Goal: Transaction & Acquisition: Purchase product/service

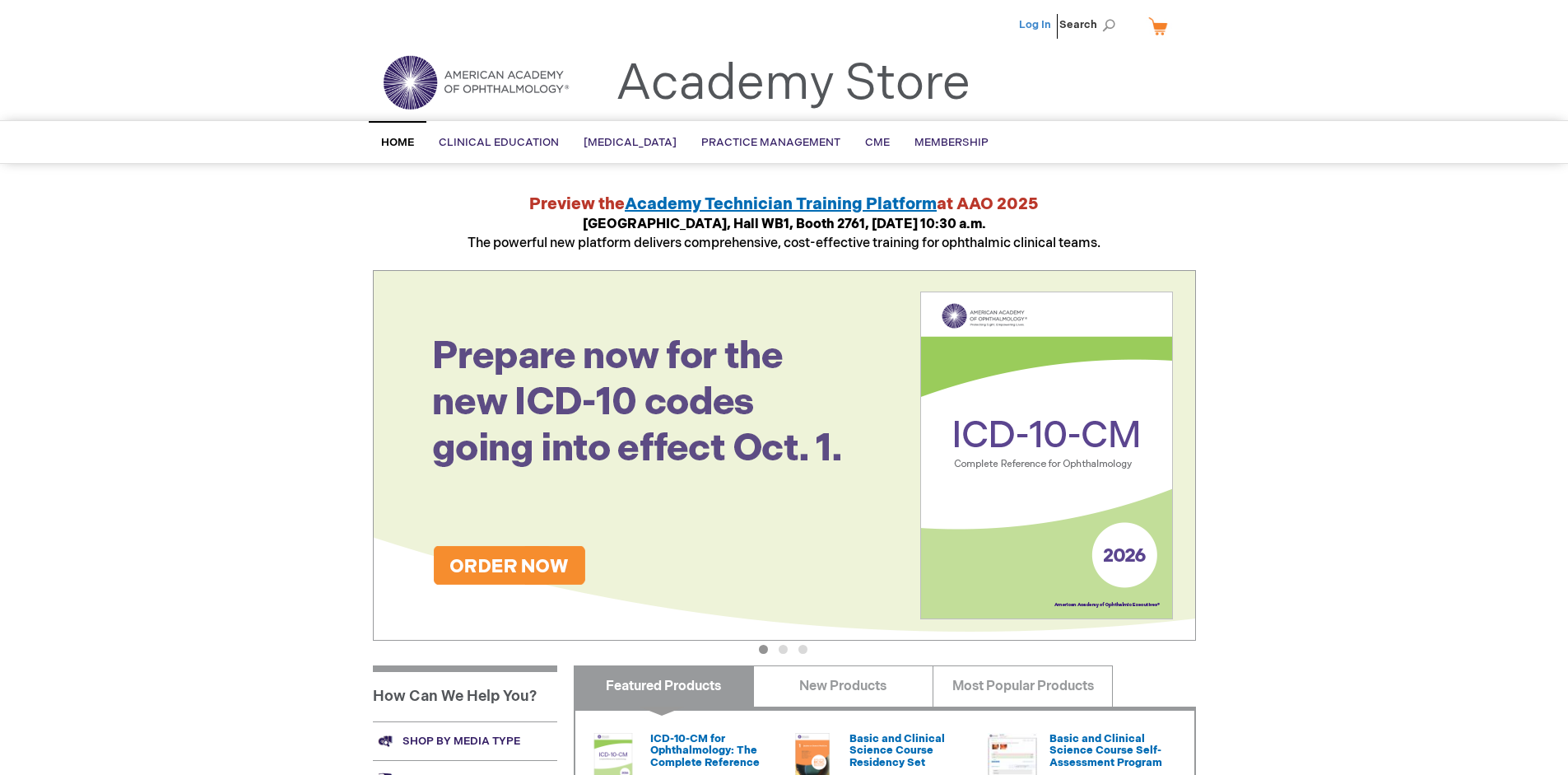
click at [1036, 25] on link "Log In" at bounding box center [1035, 24] width 32 height 13
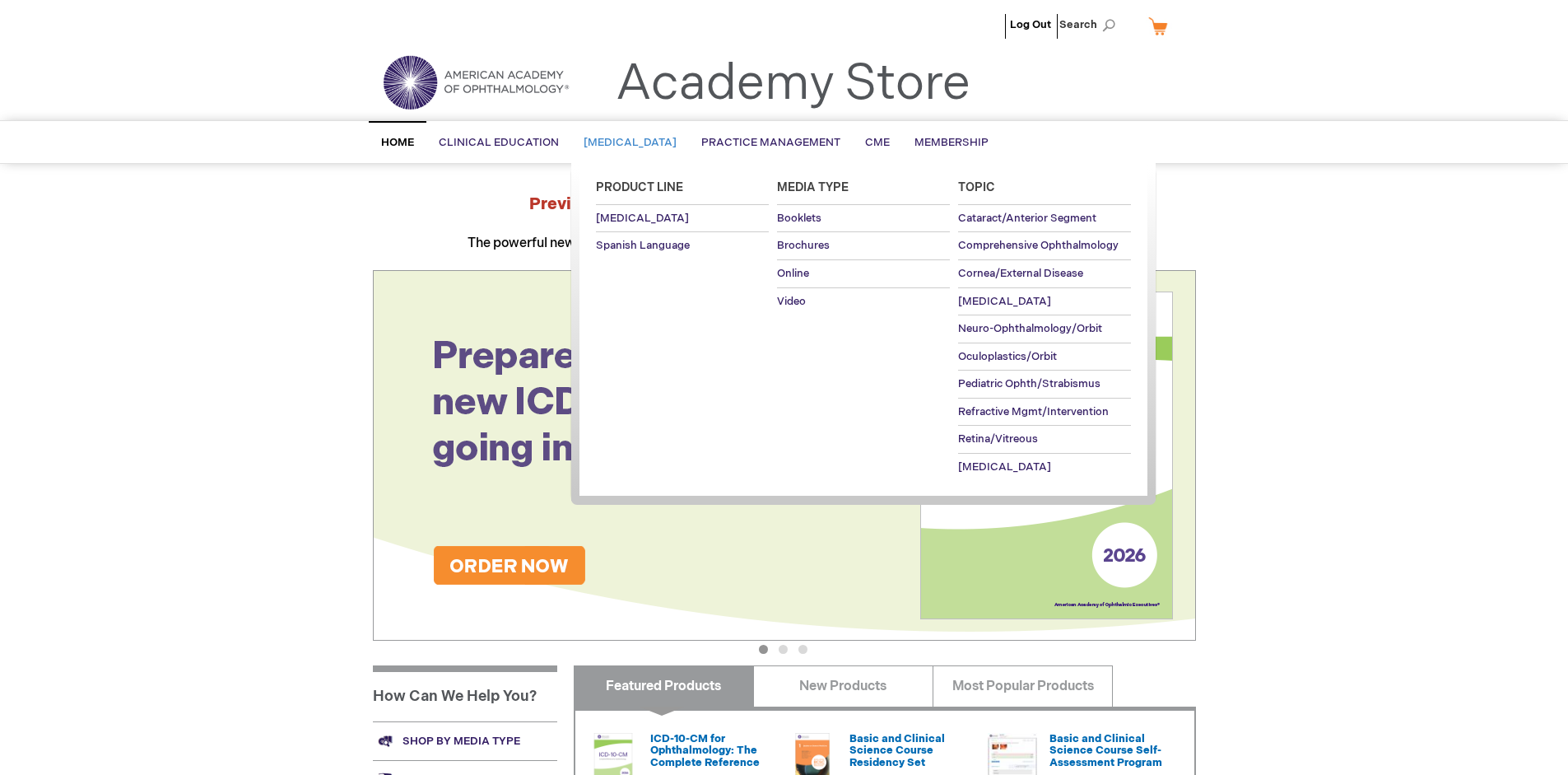
click at [635, 142] on span "[MEDICAL_DATA]" at bounding box center [630, 142] width 93 height 13
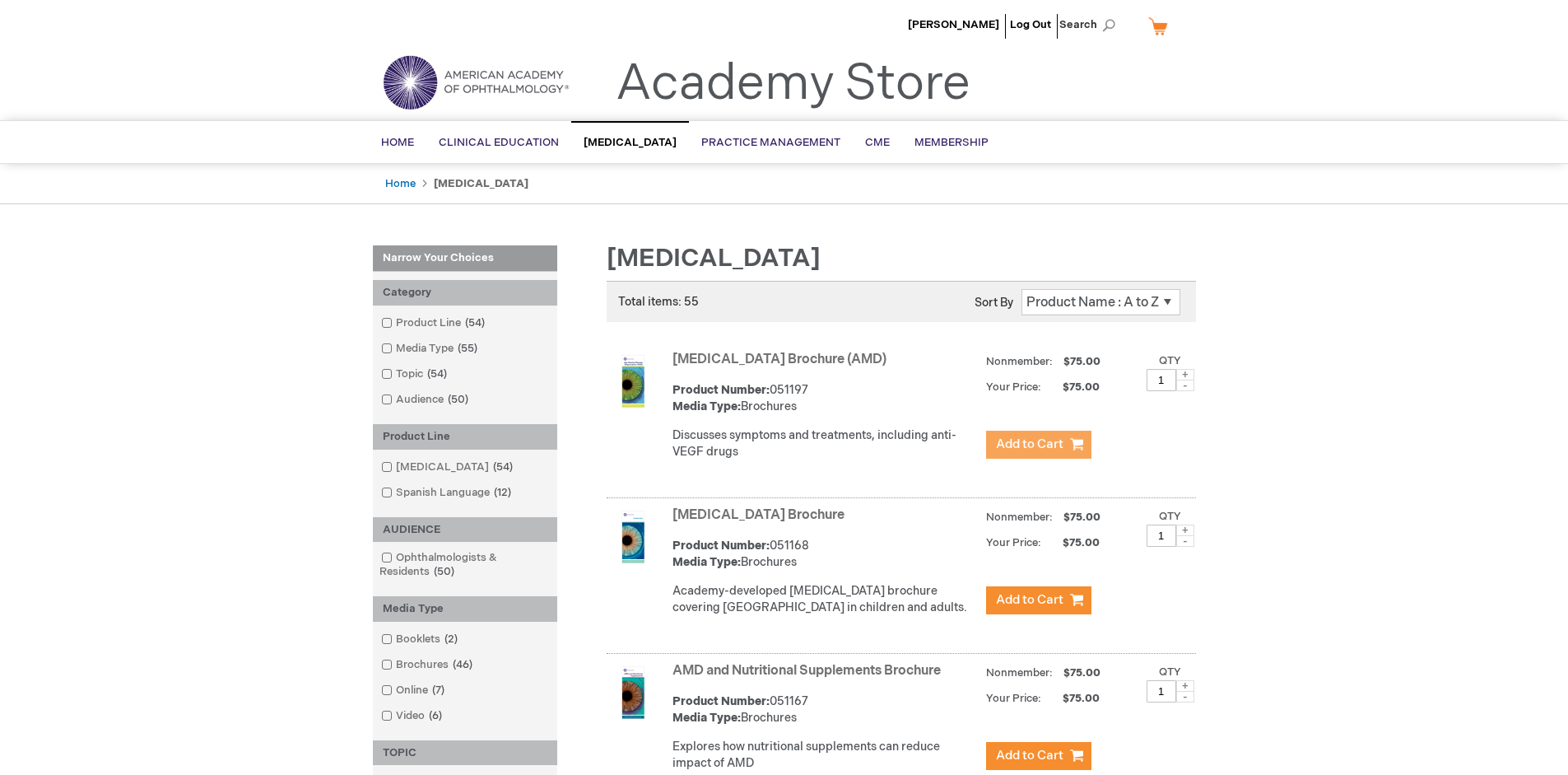
click at [1038, 445] on span "Add to Cart" at bounding box center [1030, 444] width 68 height 16
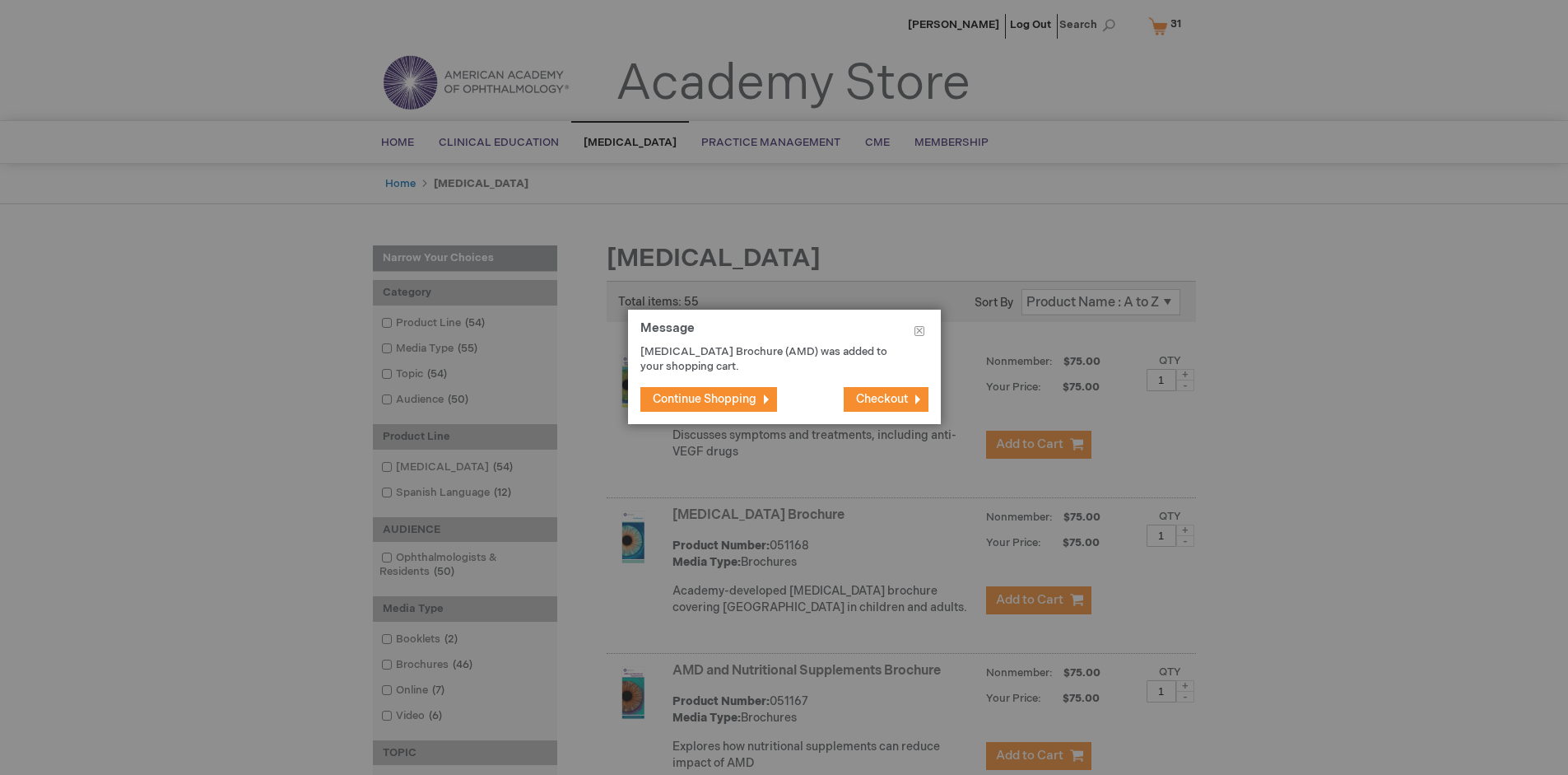
click at [711, 399] on span "Continue Shopping" at bounding box center [704, 399] width 104 height 14
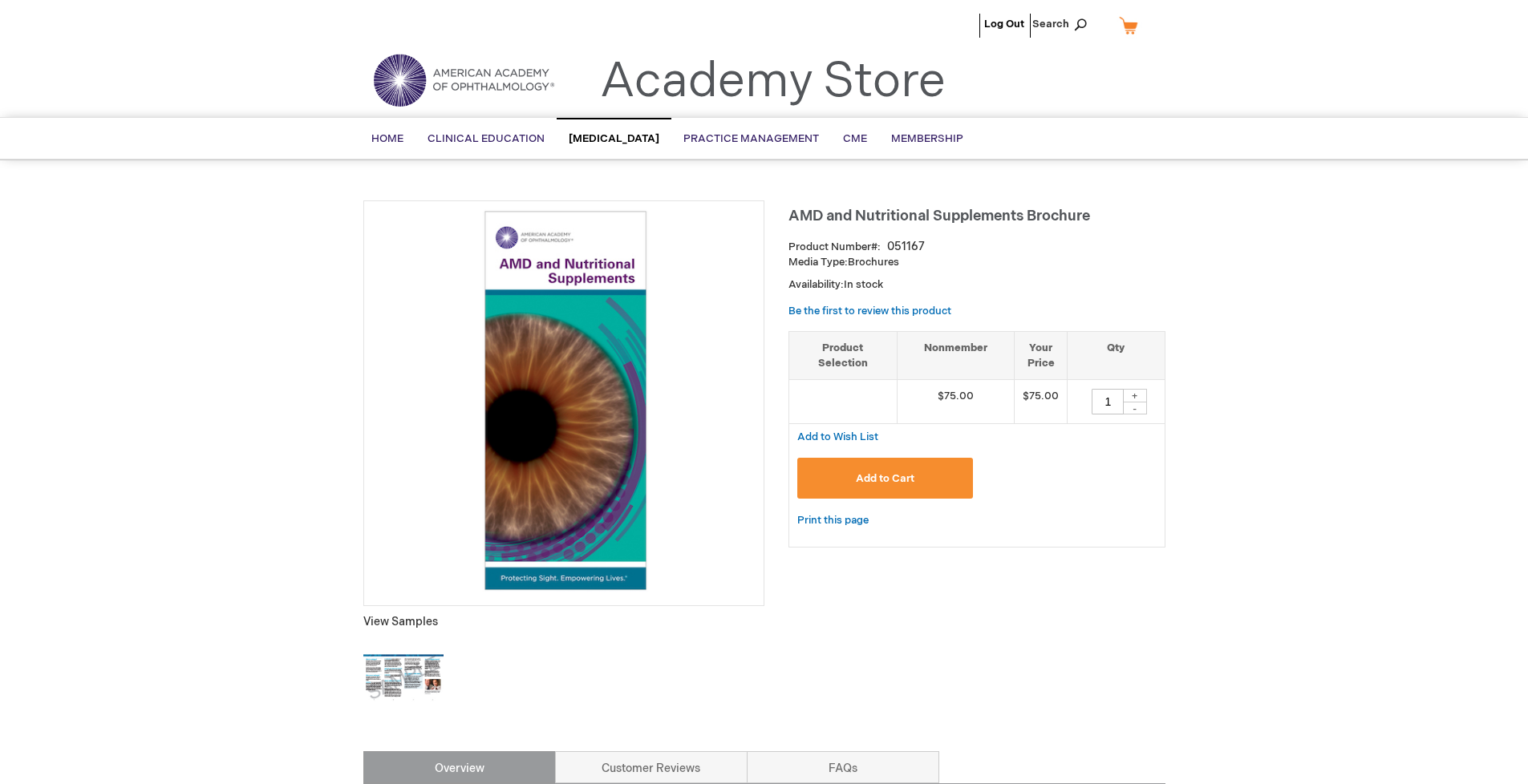
click at [885, 478] on span "Add to Cart" at bounding box center [885, 478] width 59 height 13
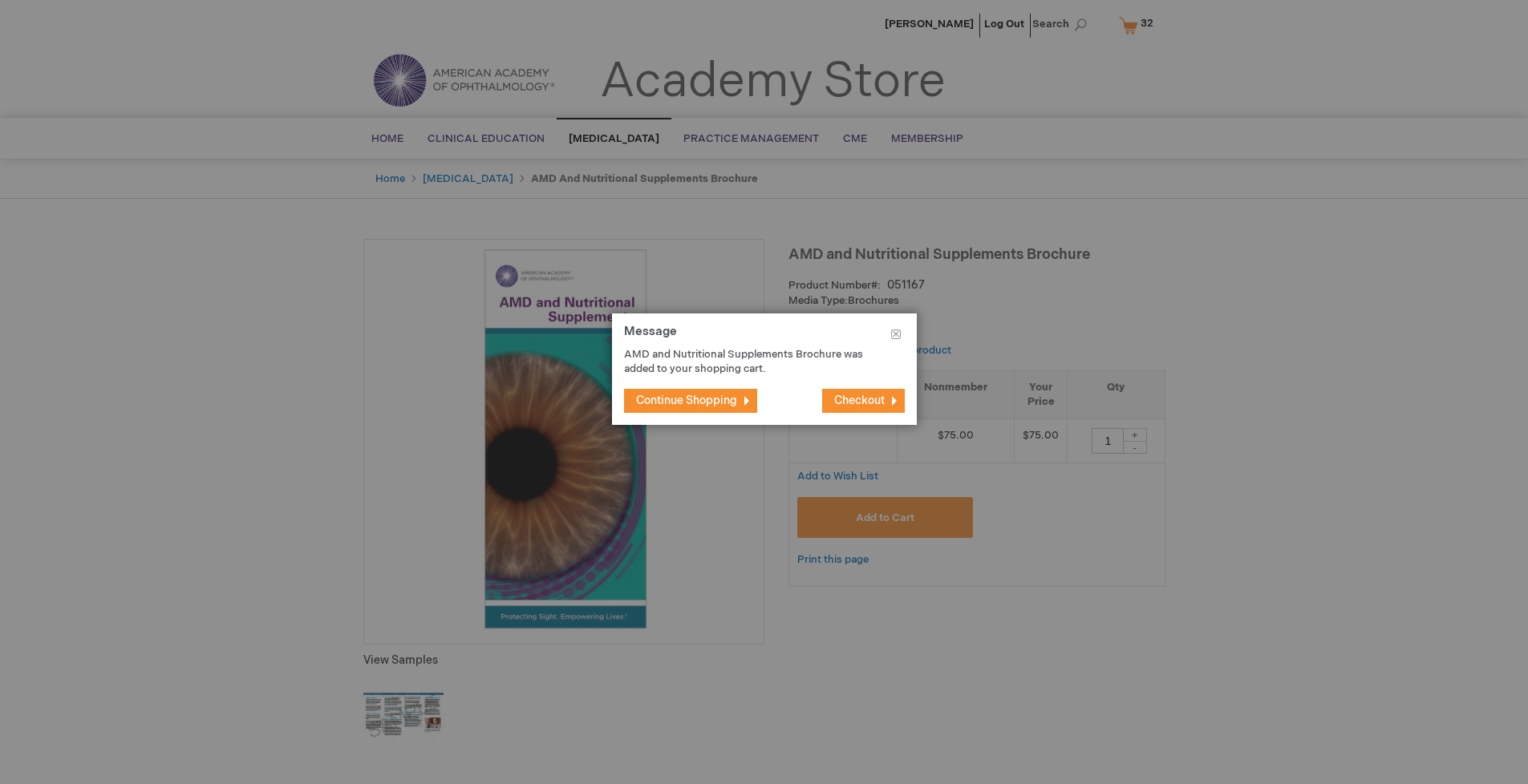
type input "1"
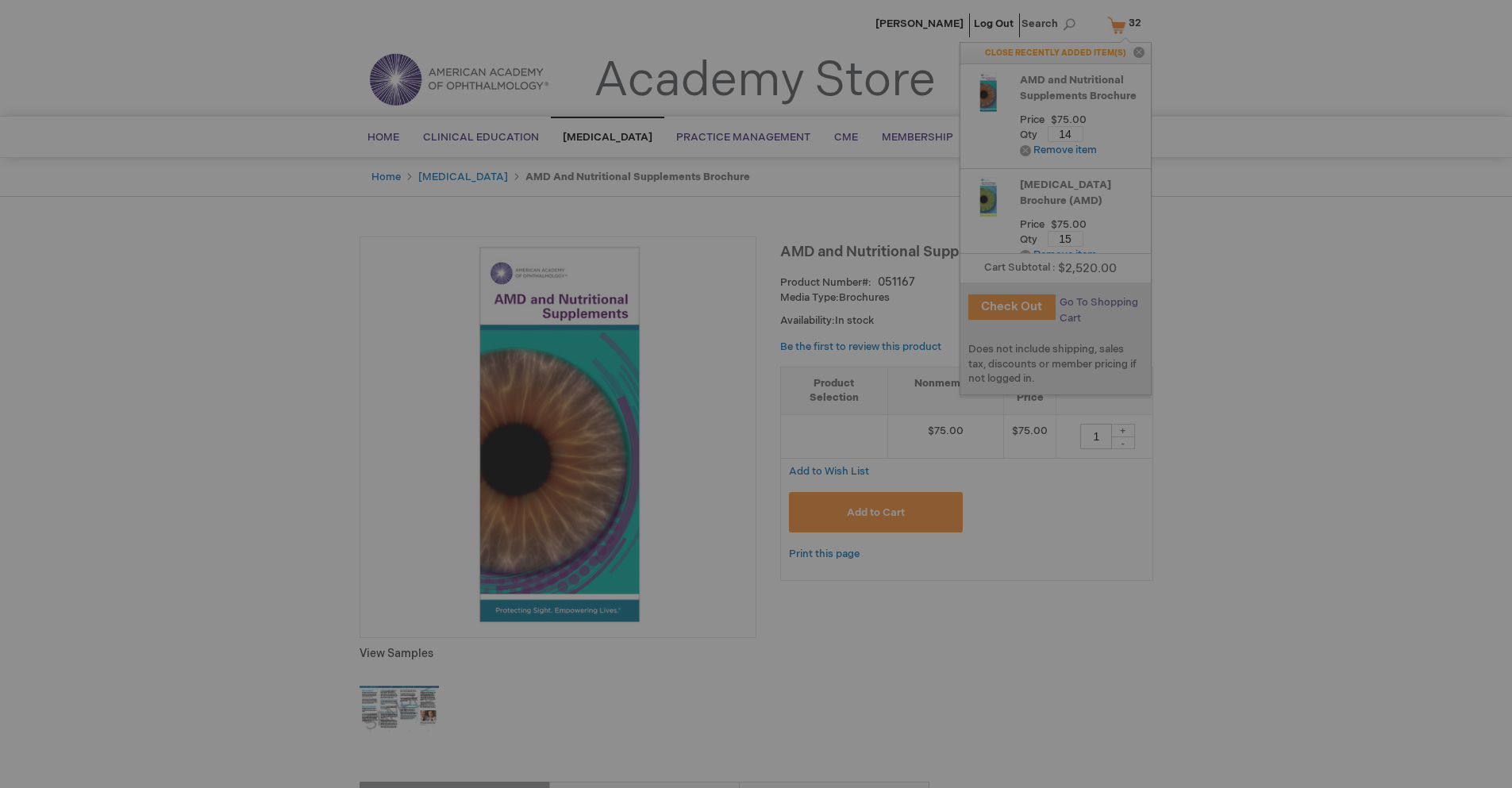
click at [1103, 303] on span "Go To Shopping Cart" at bounding box center [1099, 310] width 79 height 28
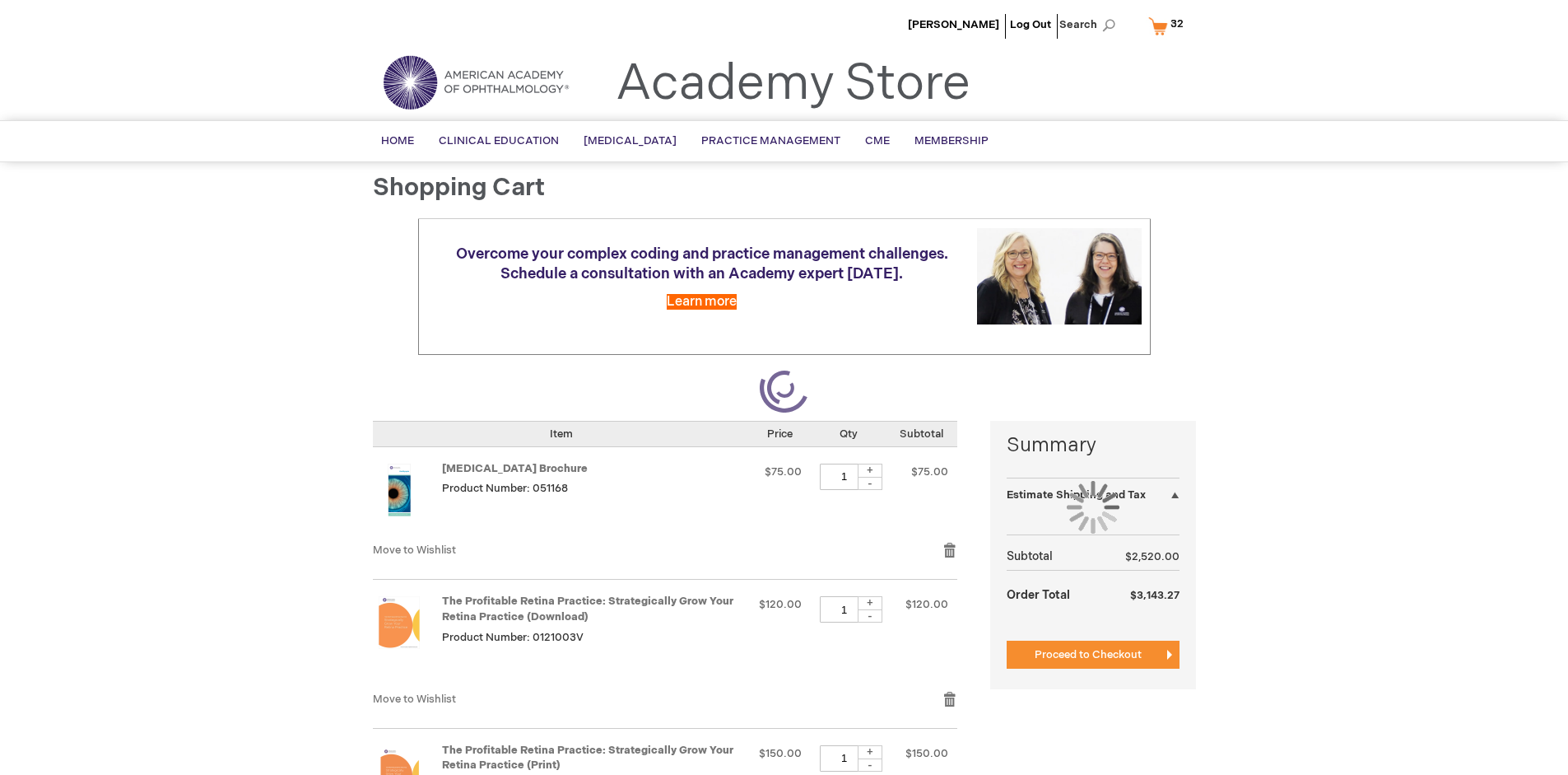
select select "US"
select select "41"
